Goal: Use online tool/utility: Use online tool/utility

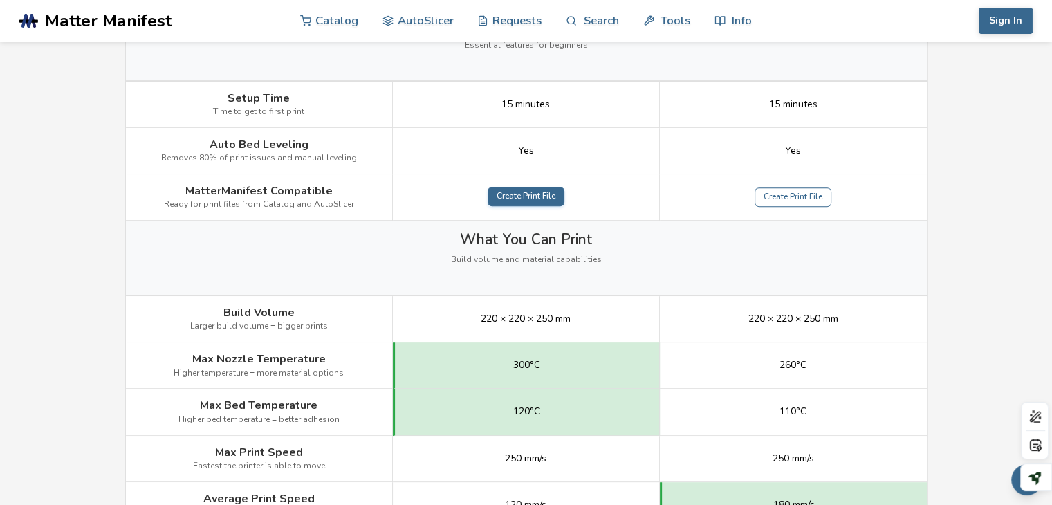
click at [526, 194] on link "Create Print File" at bounding box center [526, 196] width 77 height 19
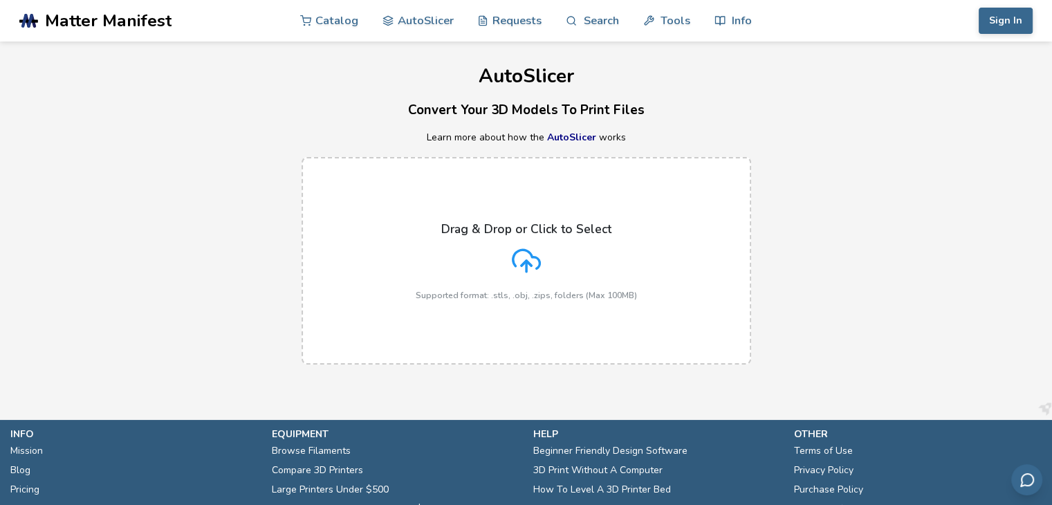
click at [548, 244] on div "Drag & Drop or Click to Select Supported format: .stls, .obj, .zips, folders (M…" at bounding box center [526, 261] width 221 height 78
click at [0, 0] on input "Drag & Drop or Click to Select Supported format: .stls, .obj, .zips, folders (M…" at bounding box center [0, 0] width 0 height 0
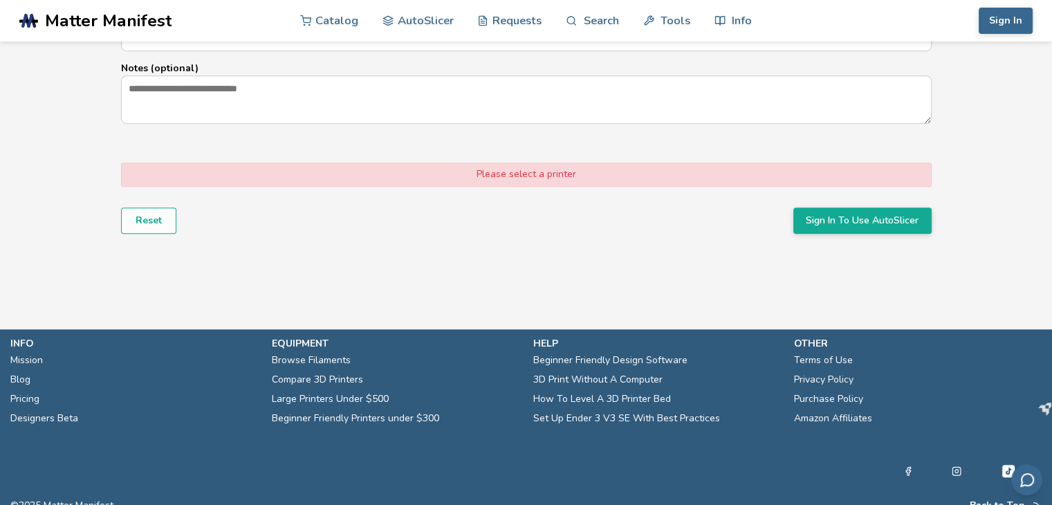
scroll to position [1038, 0]
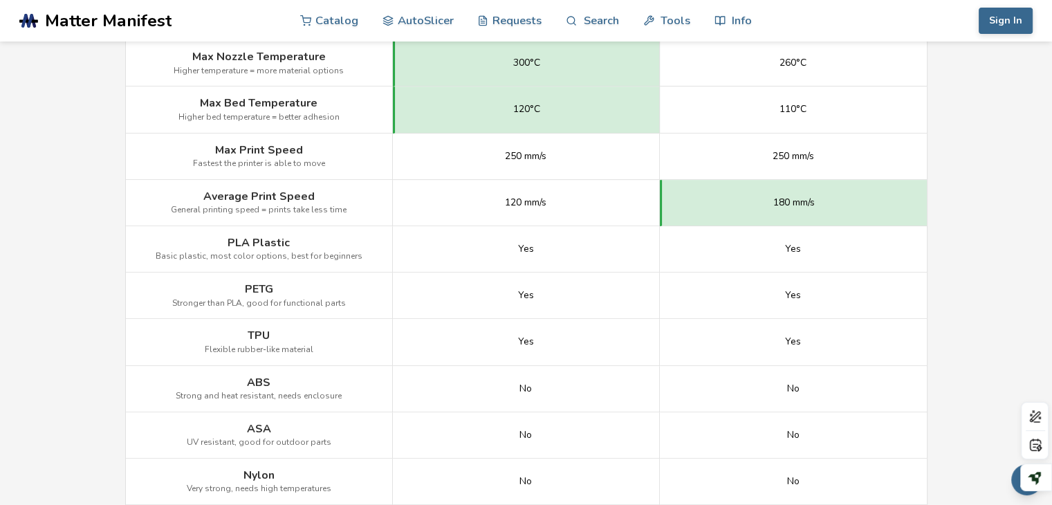
scroll to position [830, 0]
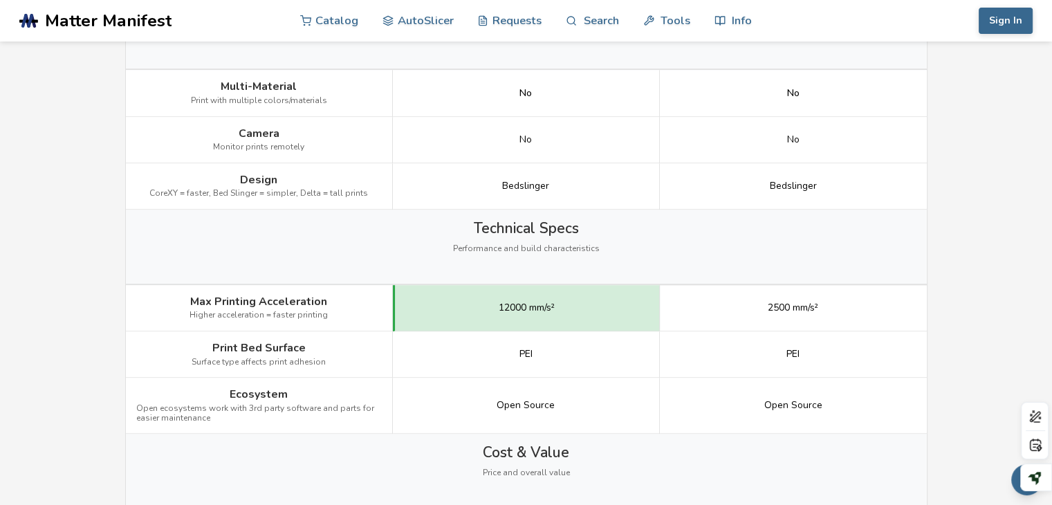
scroll to position [1591, 0]
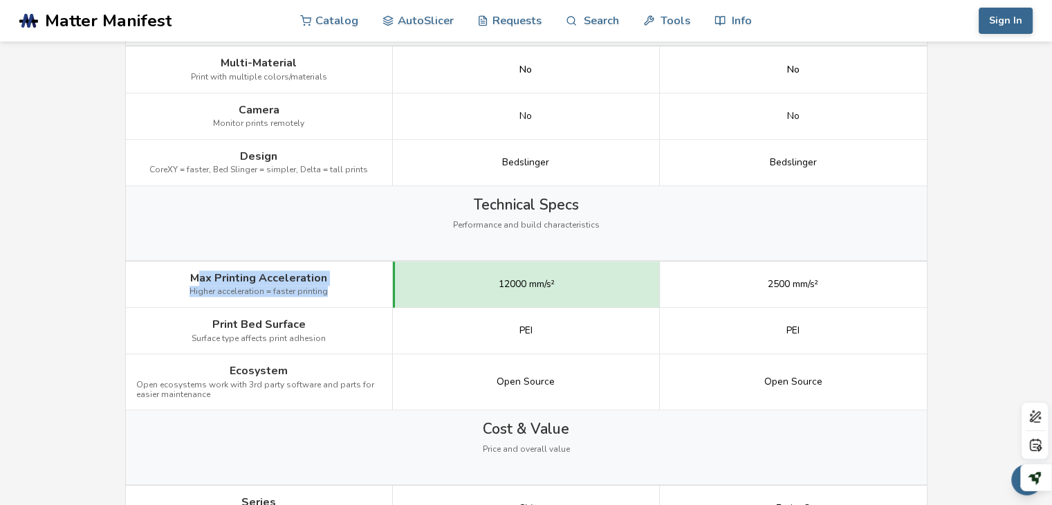
drag, startPoint x: 198, startPoint y: 268, endPoint x: 331, endPoint y: 282, distance: 133.6
click at [331, 282] on div "Max Printing Acceleration Higher acceleration = faster printing" at bounding box center [259, 284] width 267 height 46
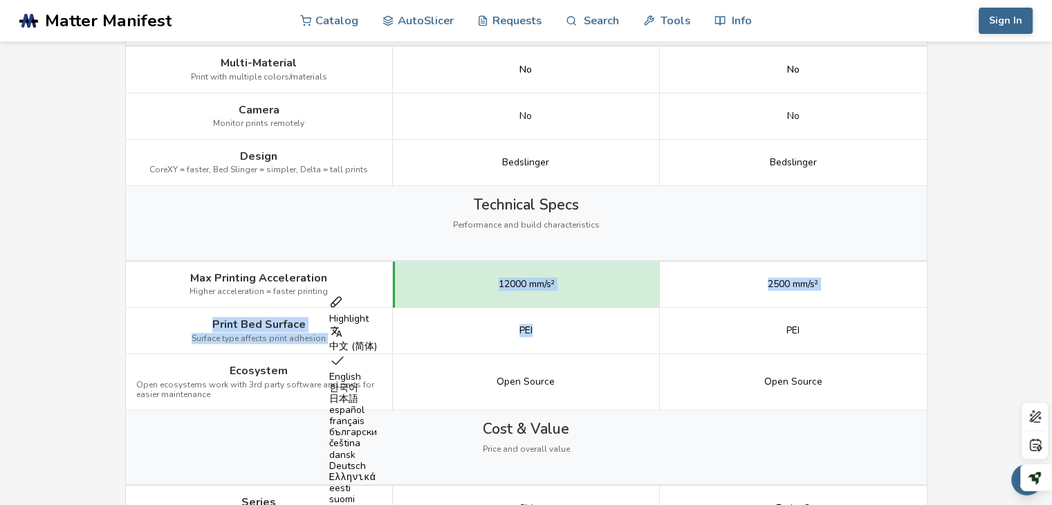
drag, startPoint x: 481, startPoint y: 283, endPoint x: 571, endPoint y: 329, distance: 100.6
click at [0, 0] on div "Image Details View Sovol SV07 Details View Ender 3 V3 SE Details Getting Starte…" at bounding box center [0, 0] width 0 height 0
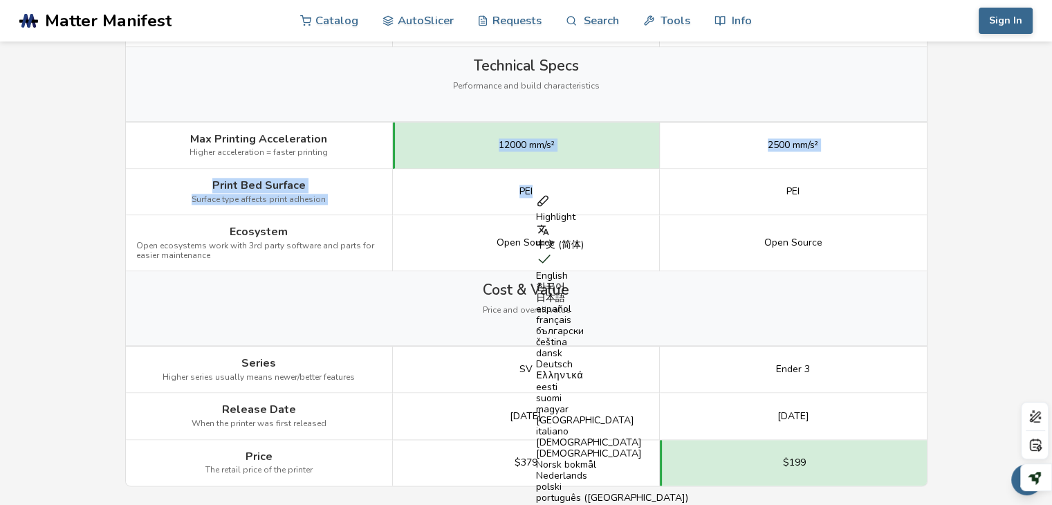
scroll to position [1799, 0]
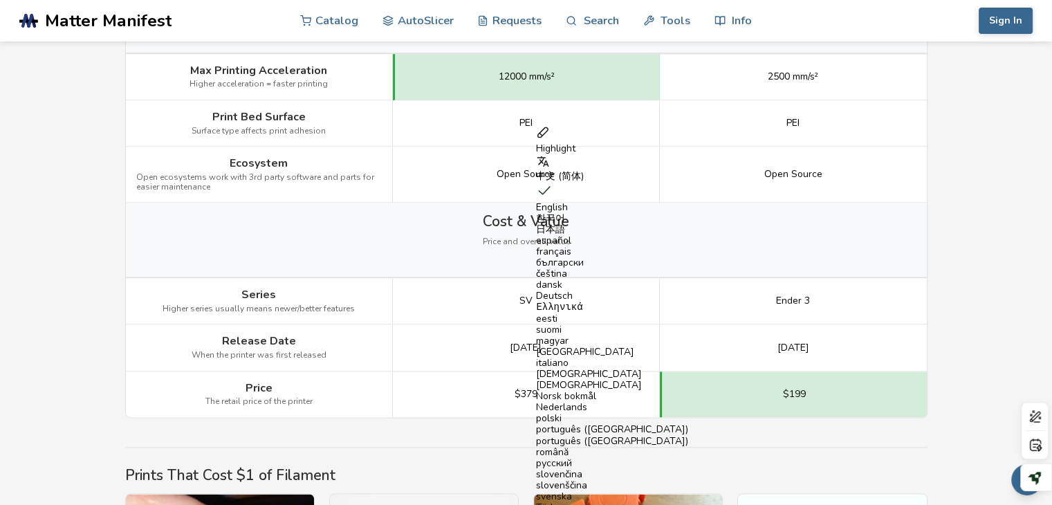
drag, startPoint x: 499, startPoint y: 301, endPoint x: 454, endPoint y: 299, distance: 45.7
click at [454, 299] on div "SV" at bounding box center [526, 301] width 267 height 46
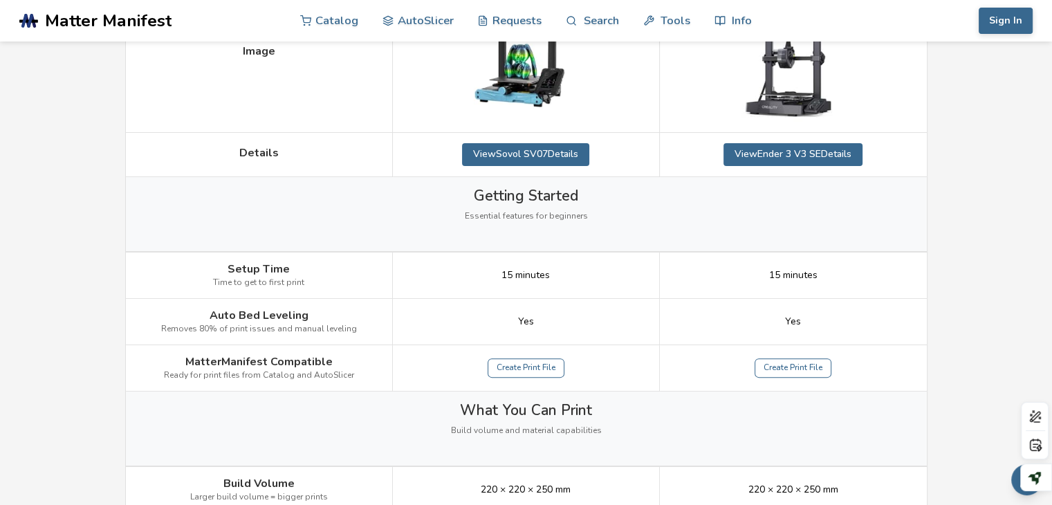
scroll to position [346, 0]
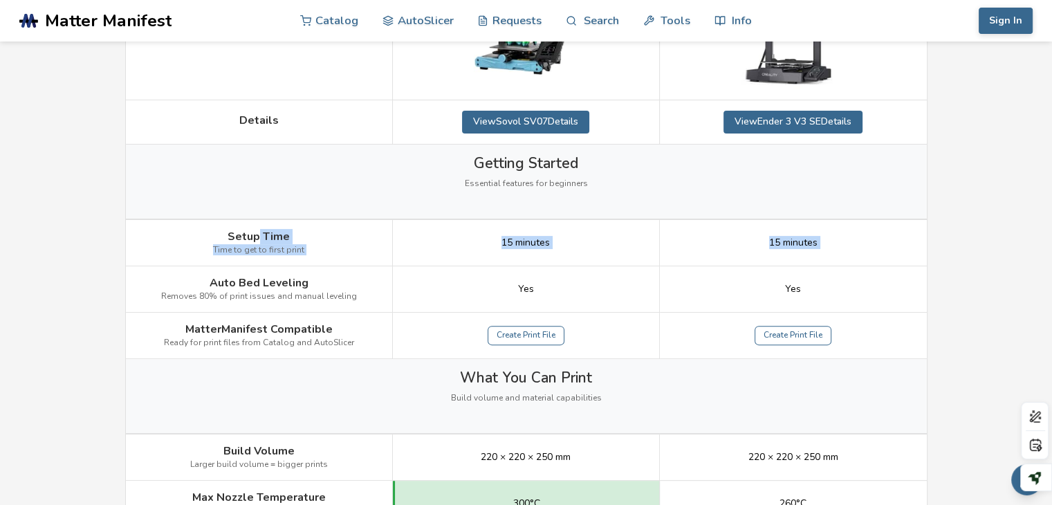
drag, startPoint x: 201, startPoint y: 275, endPoint x: 260, endPoint y: 238, distance: 69.3
click at [0, 0] on div "Image Details View Sovol SV07 Details View Ender 3 V3 SE Details Getting Starte…" at bounding box center [0, 0] width 0 height 0
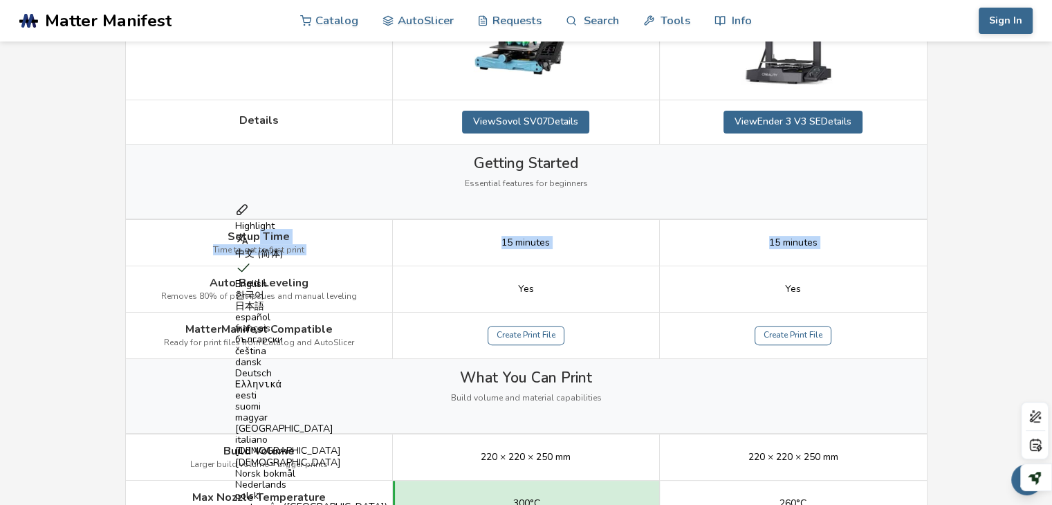
click at [340, 255] on div "Setup Time Time to get to first print" at bounding box center [259, 243] width 267 height 46
click at [355, 260] on div "Setup Time Time to get to first print" at bounding box center [259, 243] width 267 height 46
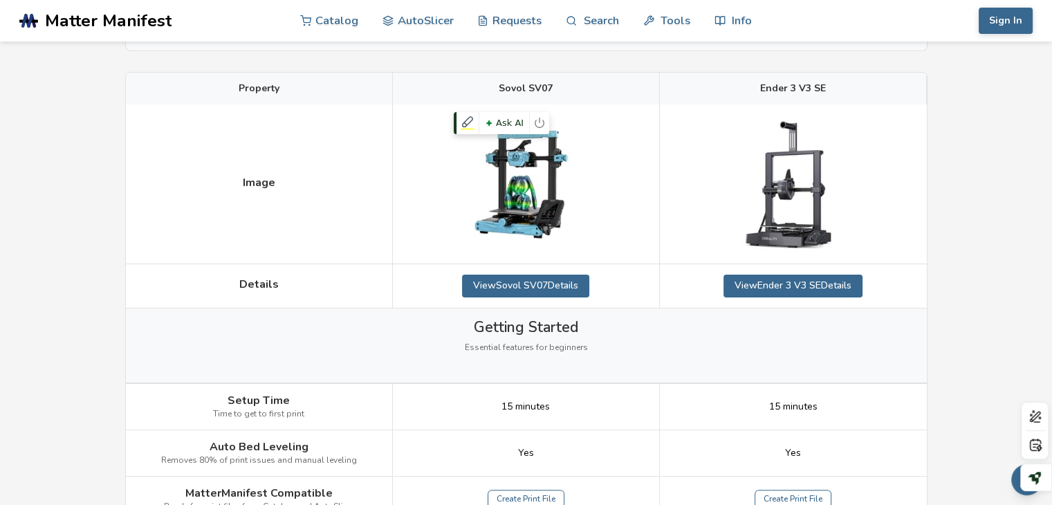
scroll to position [138, 0]
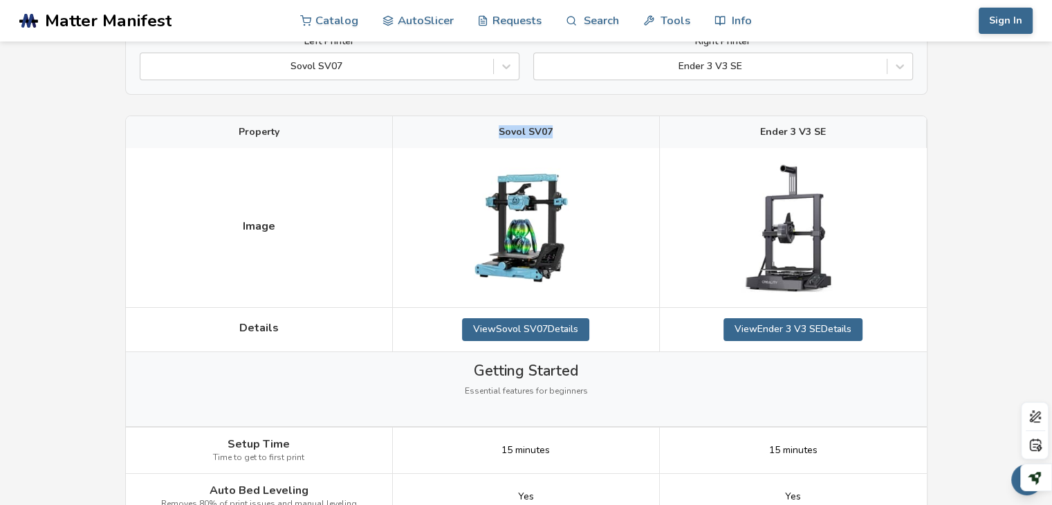
drag, startPoint x: 498, startPoint y: 125, endPoint x: 580, endPoint y: 131, distance: 81.9
click at [580, 131] on div "Sovol SV07" at bounding box center [526, 132] width 267 height 32
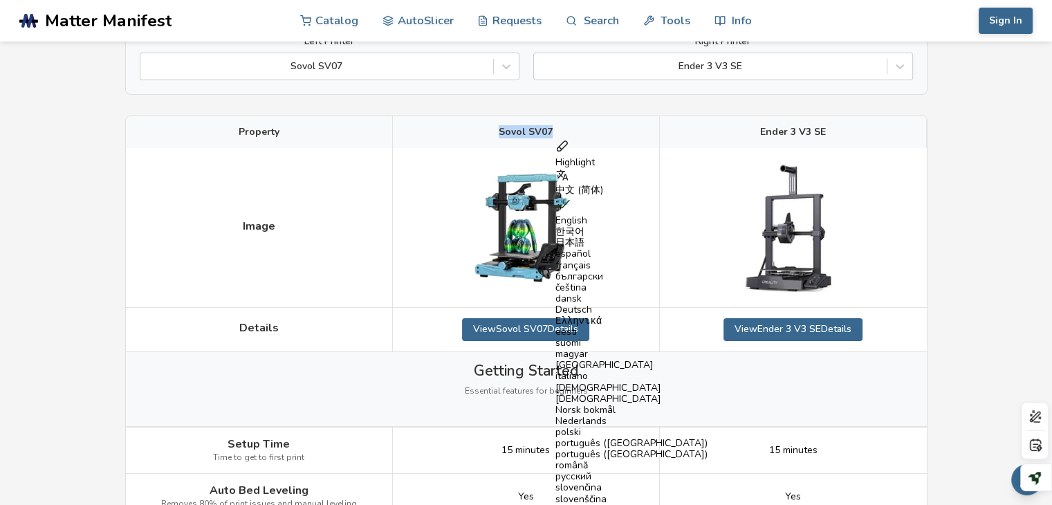
copy span "Sovol SV07"
